Goal: Task Accomplishment & Management: Use online tool/utility

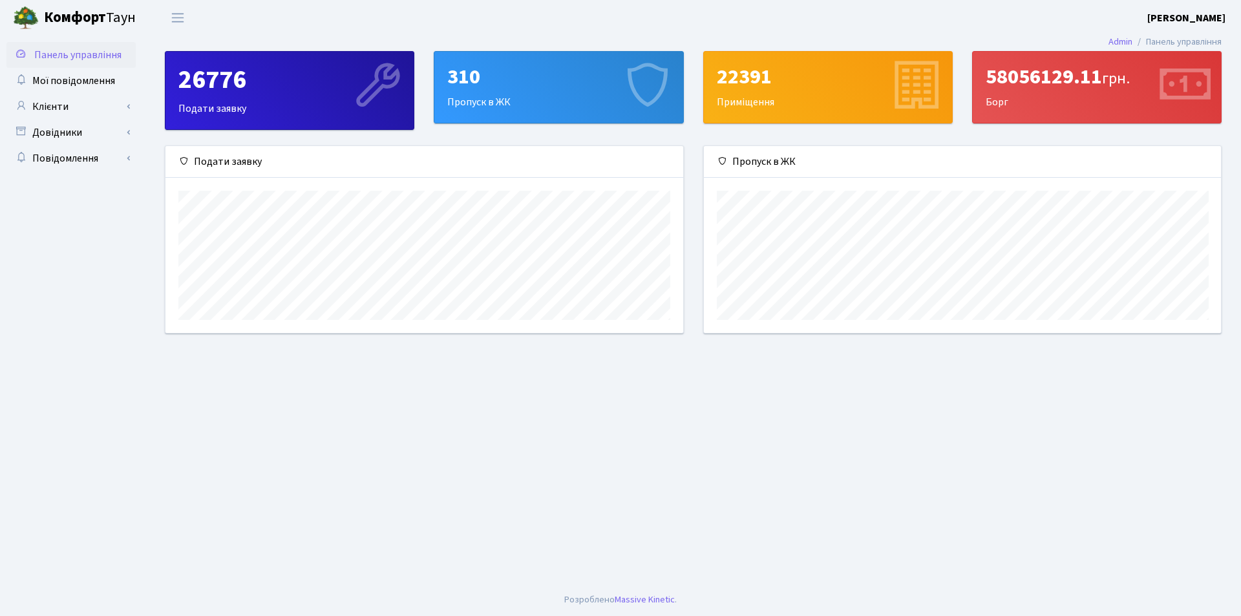
scroll to position [187, 517]
click at [102, 105] on link "Клієнти" at bounding box center [70, 107] width 129 height 26
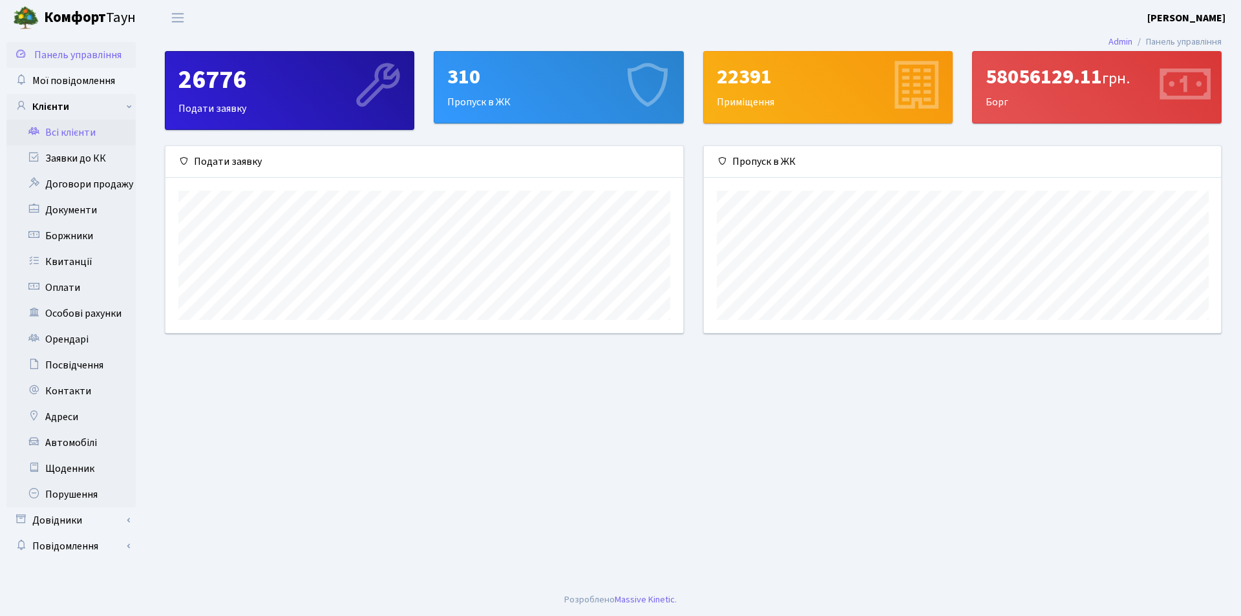
click at [112, 136] on link "Всі клієнти" at bounding box center [70, 133] width 129 height 26
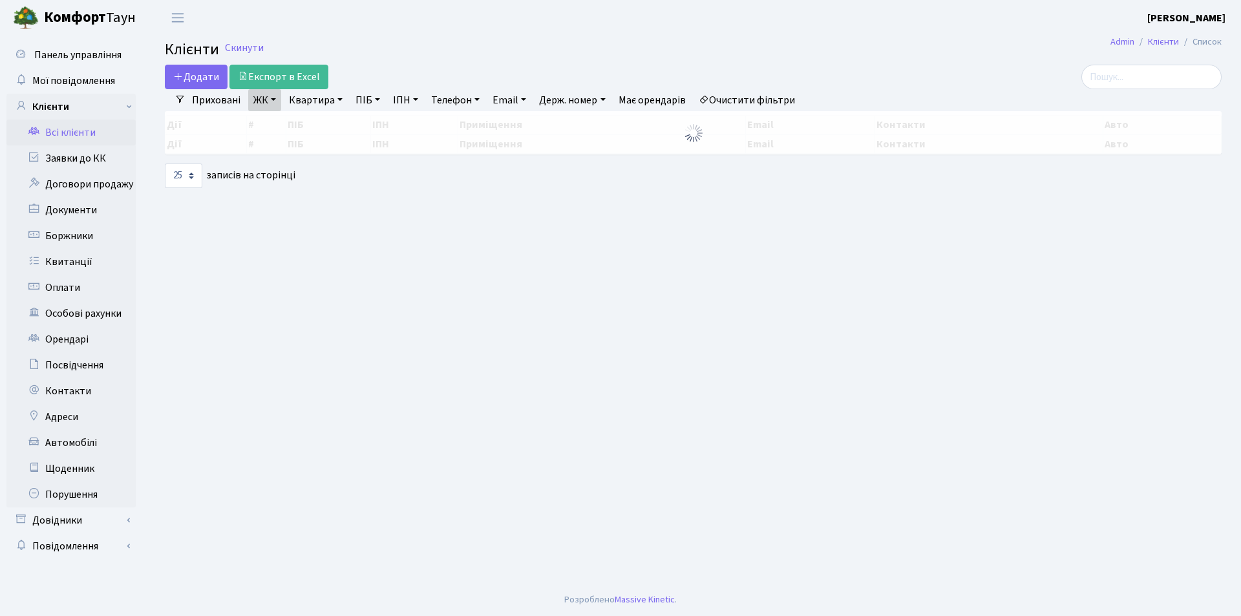
select select "25"
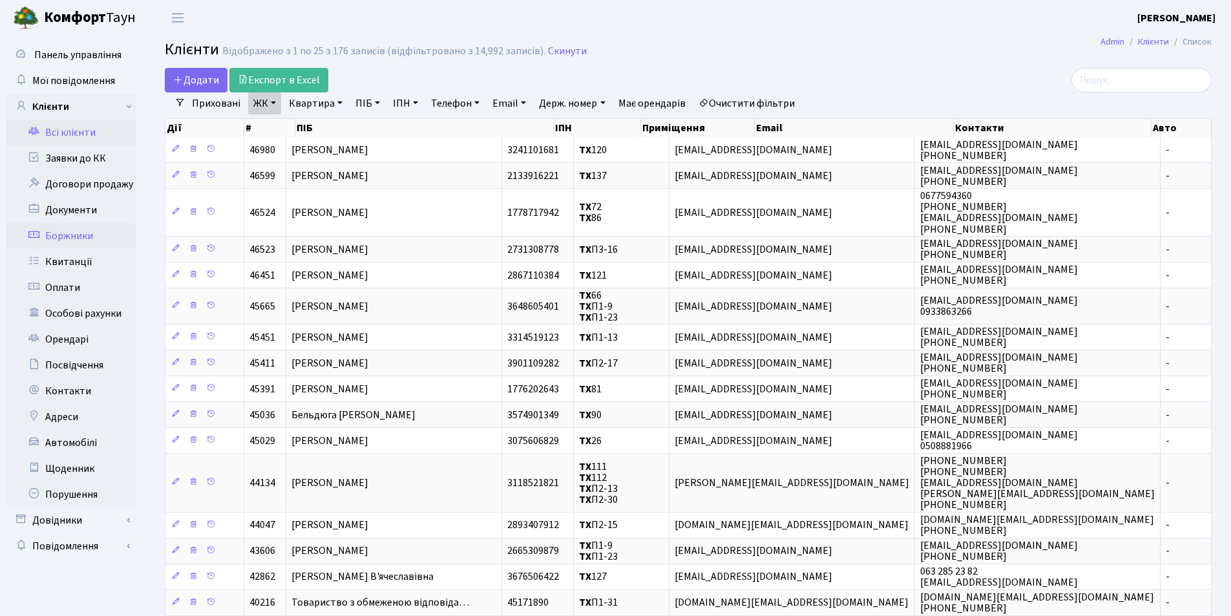
click at [84, 238] on link "Боржники" at bounding box center [70, 236] width 129 height 26
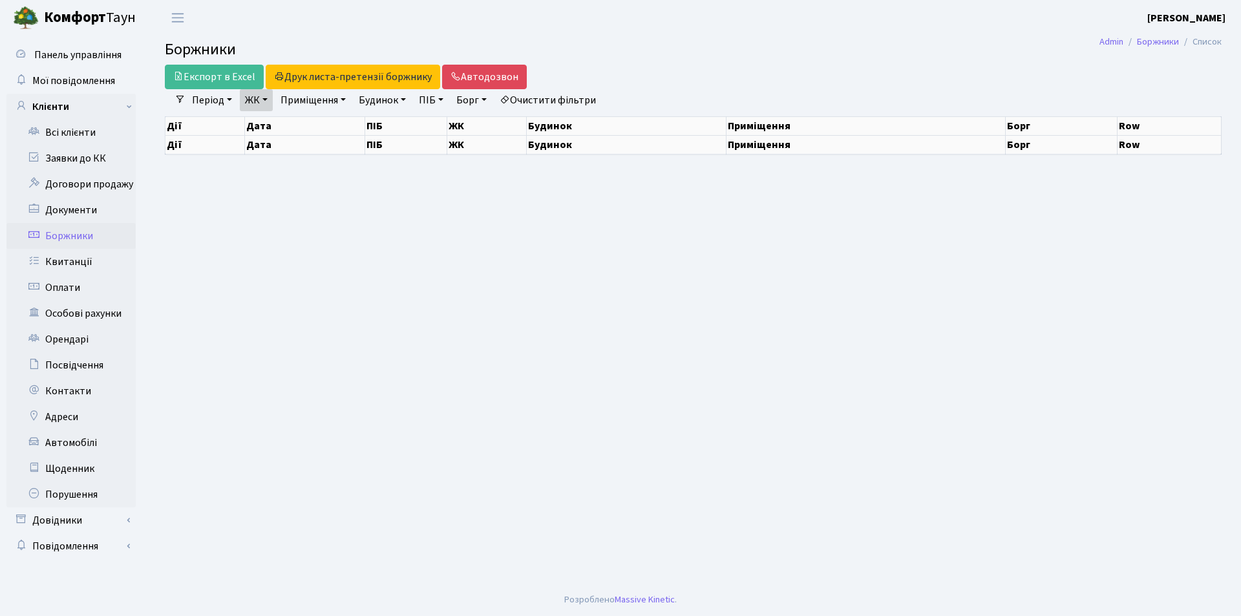
select select "25"
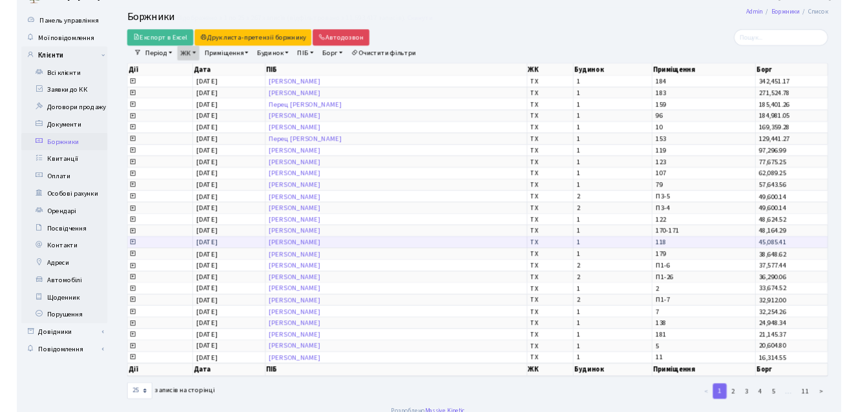
scroll to position [38, 0]
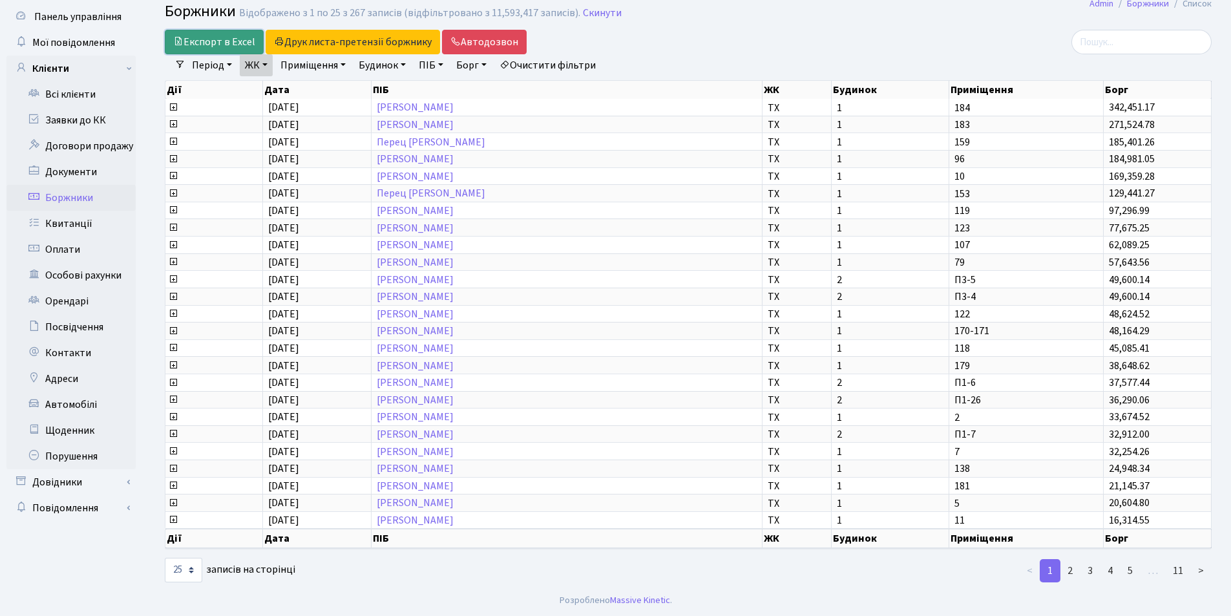
click at [231, 36] on link "Експорт в Excel" at bounding box center [214, 42] width 99 height 25
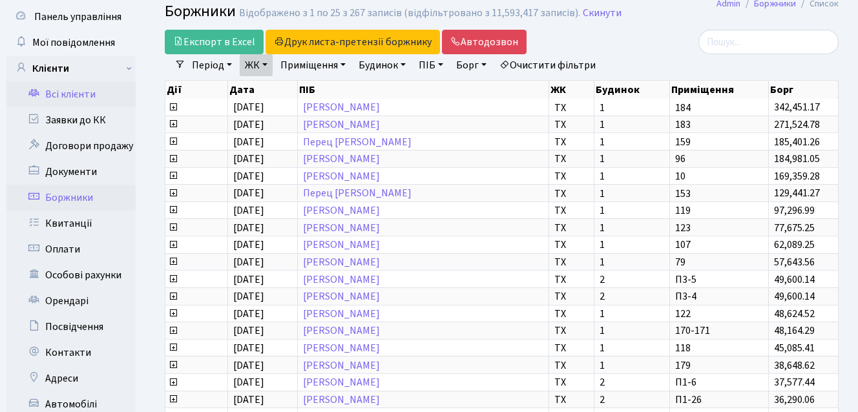
click at [72, 90] on link "Всі клієнти" at bounding box center [70, 94] width 129 height 26
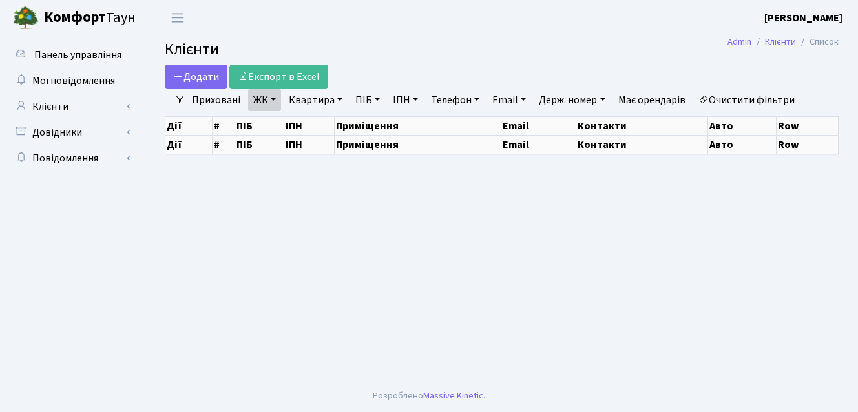
select select "25"
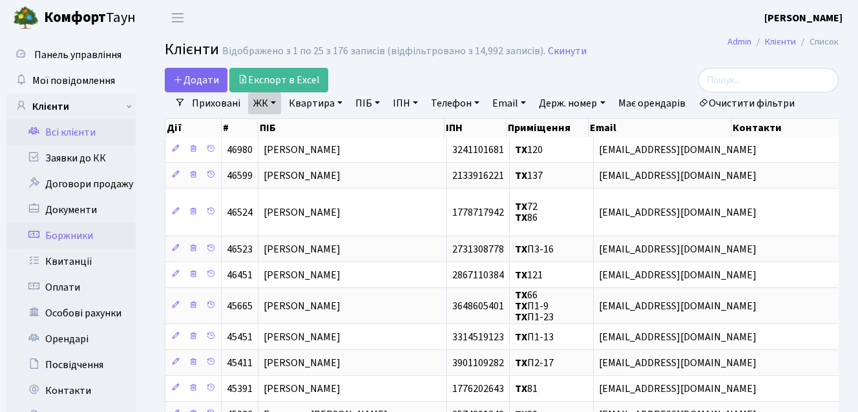
click at [51, 229] on link "Боржники" at bounding box center [70, 236] width 129 height 26
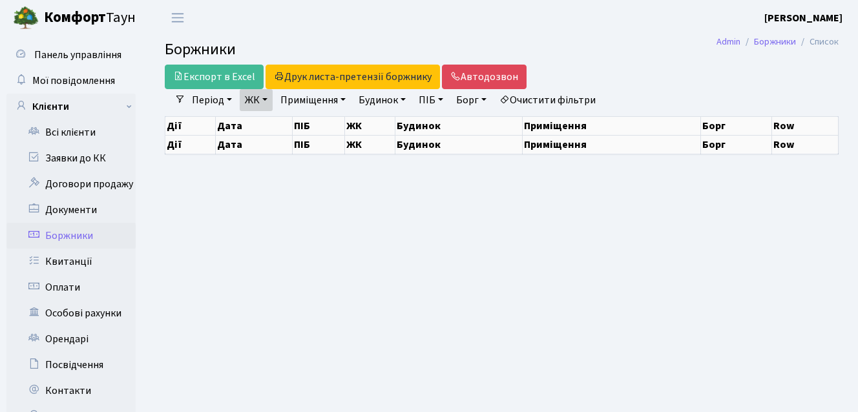
select select "25"
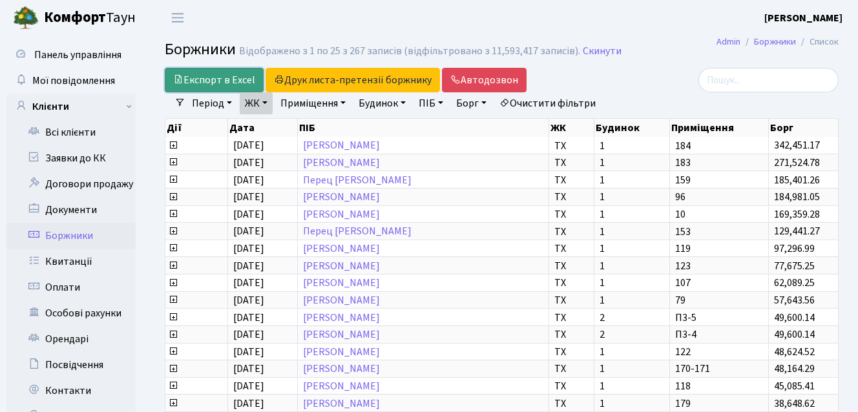
click at [223, 72] on link "Експорт в Excel" at bounding box center [214, 80] width 99 height 25
click at [67, 135] on link "Всі клієнти" at bounding box center [70, 133] width 129 height 26
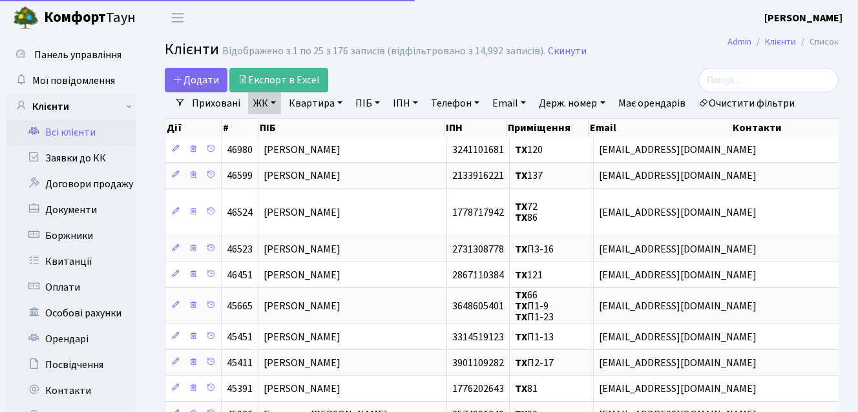
select select "25"
